Goal: Task Accomplishment & Management: Complete application form

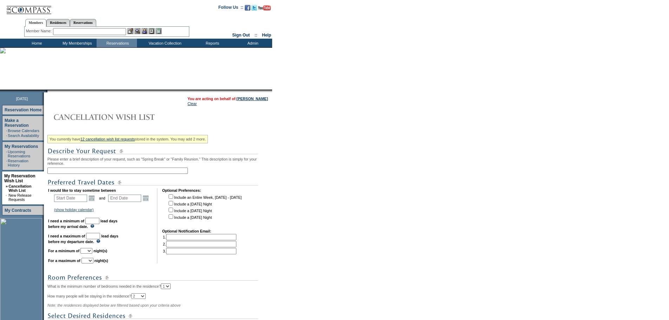
click at [155, 174] on input "text" at bounding box center [117, 171] width 141 height 6
type input "[PERSON_NAME] adding a day to Real del Mar"
click at [96, 202] on link "Open the calendar popup." at bounding box center [92, 198] width 8 height 8
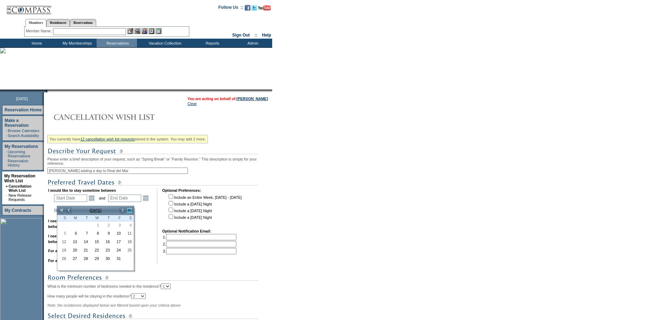
click at [130, 212] on link ">>" at bounding box center [129, 210] width 7 height 7
click at [60, 210] on link "<<" at bounding box center [61, 210] width 7 height 7
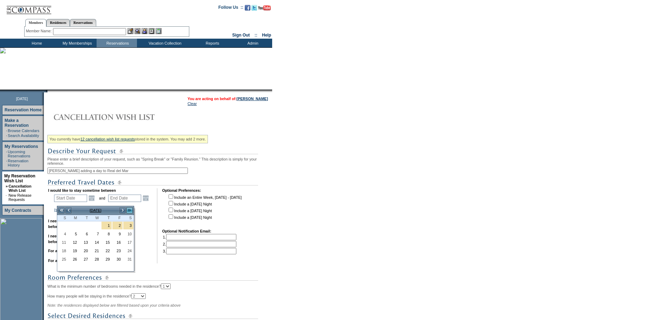
click at [130, 210] on link ">>" at bounding box center [129, 210] width 7 height 7
click at [68, 209] on link "<" at bounding box center [68, 210] width 7 height 7
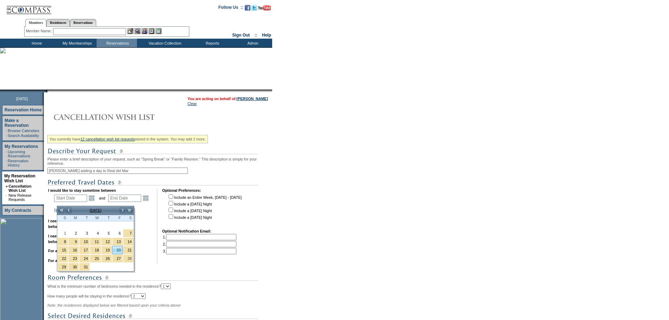
click at [117, 250] on link "20" at bounding box center [117, 250] width 10 height 8
type input "[DATE]"
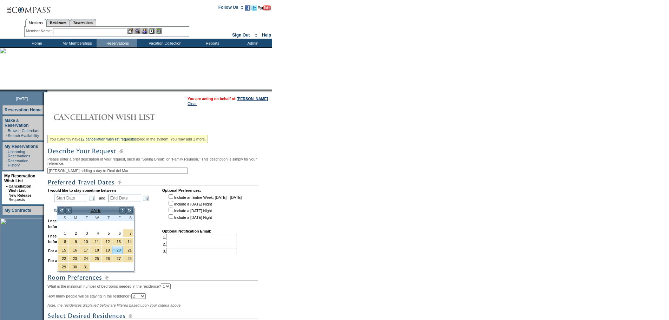
type input "170"
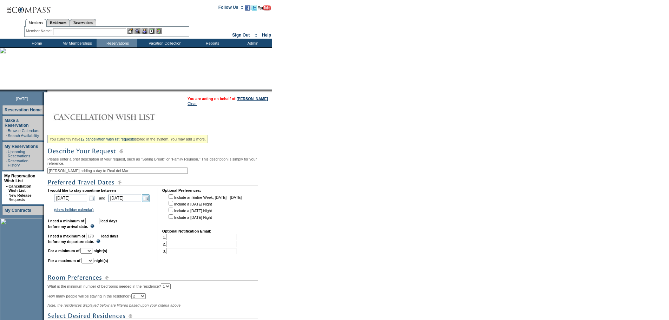
click at [150, 202] on link "Open the calendar popup." at bounding box center [146, 198] width 8 height 8
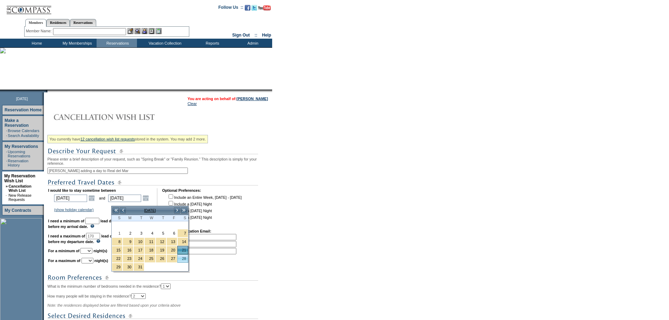
click at [185, 259] on link "28" at bounding box center [183, 259] width 10 height 8
type input "[DATE]"
type input "177"
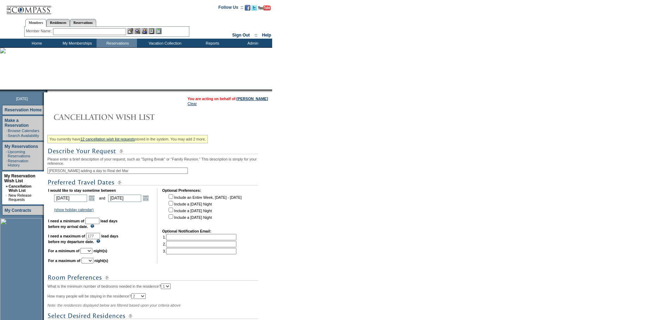
click at [99, 224] on input "text" at bounding box center [92, 221] width 14 height 6
type input "30"
click at [125, 257] on td "I would like to stay sometime between [DATE] [DATE] Open the calendar popup. <<…" at bounding box center [100, 225] width 104 height 75
click at [92, 254] on select "1 2 3 4 5 6 7 8 9 10 11 12 13 14" at bounding box center [86, 251] width 12 height 6
select select "1"
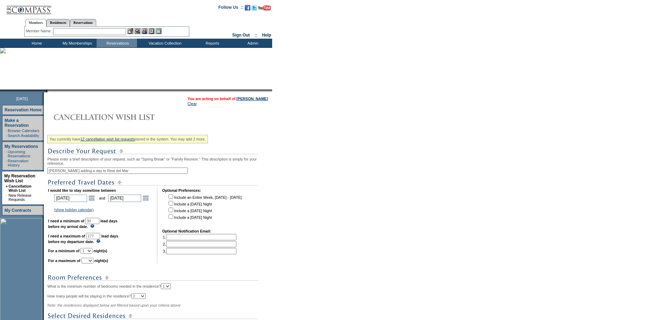
click at [89, 254] on select "1 2 3 4 5 6 7 8 9 10 11 12 13 14" at bounding box center [86, 251] width 12 height 6
click at [93, 264] on select "1 2 3 4 5 6 7 8 9 10 11 12 13 14" at bounding box center [88, 261] width 12 height 6
click at [90, 149] on img at bounding box center [152, 151] width 211 height 9
click at [93, 264] on select "1 2 3 4 5 6 7 8 9 10 11 12 13 14" at bounding box center [88, 261] width 12 height 6
select select "1"
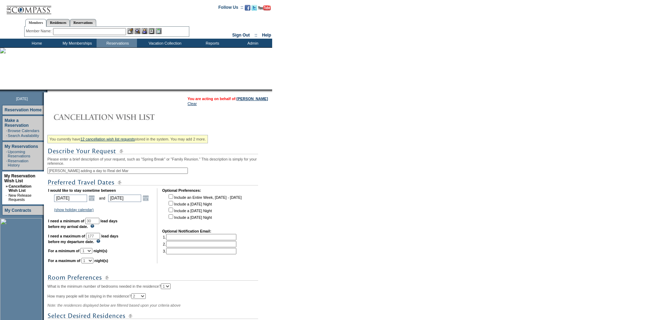
click at [90, 264] on select "1 2 3 4 5 6 7 8 9 10 11 12 13 14" at bounding box center [88, 261] width 12 height 6
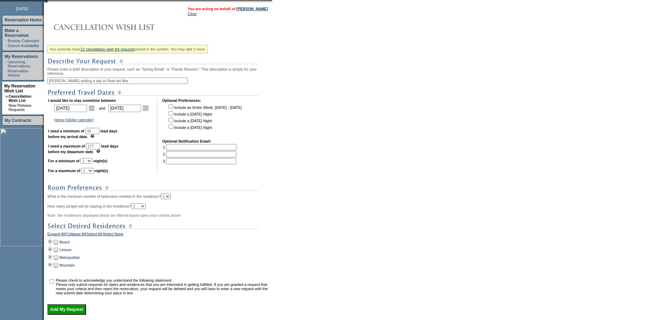
scroll to position [105, 0]
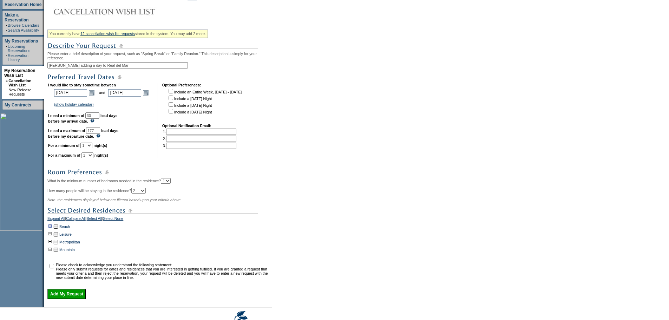
click at [52, 231] on td at bounding box center [50, 227] width 6 height 8
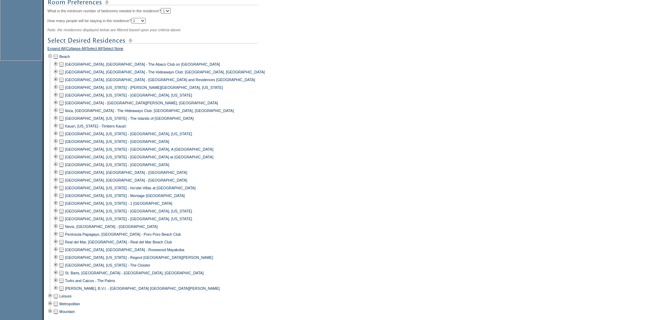
scroll to position [351, 0]
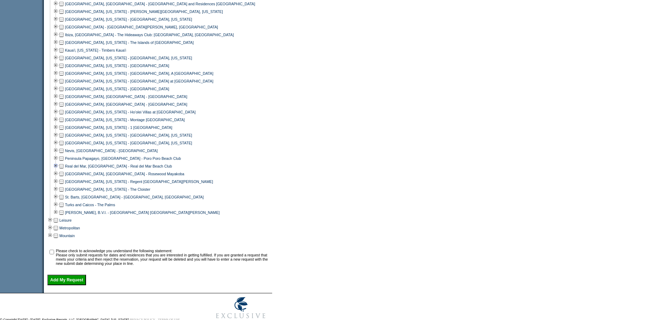
click at [58, 170] on td at bounding box center [56, 166] width 6 height 8
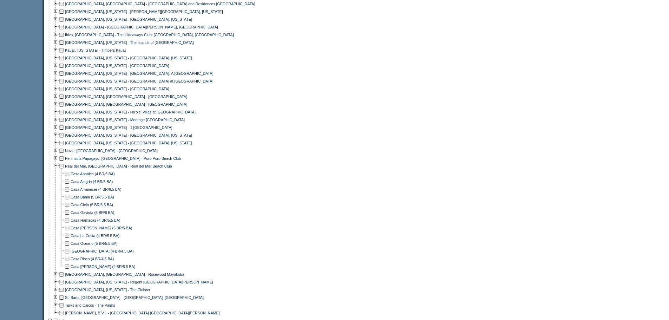
click at [70, 186] on td at bounding box center [67, 182] width 6 height 8
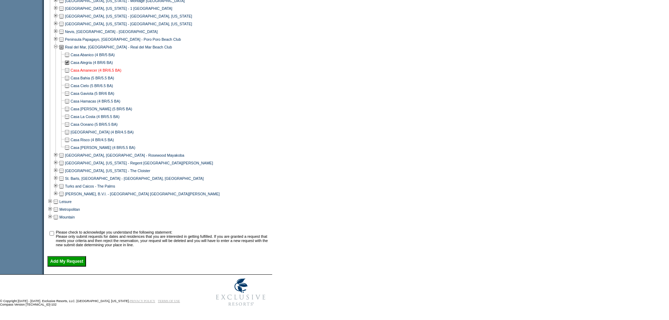
scroll to position [484, 0]
click at [54, 231] on input "checkbox" at bounding box center [52, 233] width 5 height 5
checkbox input "true"
click at [64, 261] on input "Add My Request" at bounding box center [66, 261] width 39 height 11
